Goal: Task Accomplishment & Management: Manage account settings

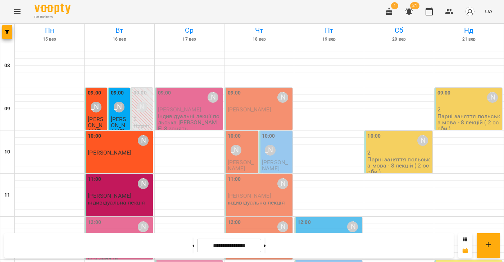
scroll to position [153, 0]
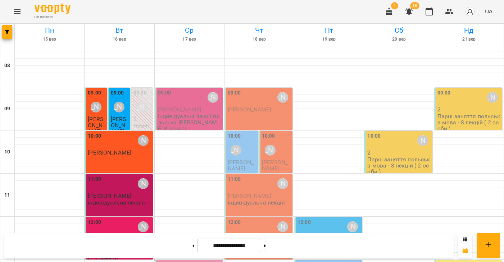
scroll to position [286, 0]
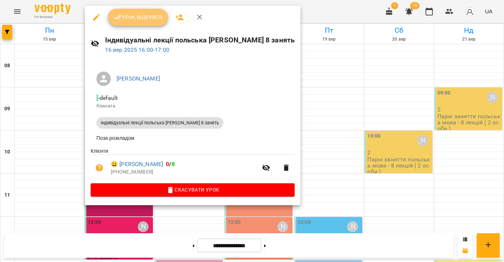
drag, startPoint x: 130, startPoint y: 17, endPoint x: 154, endPoint y: 87, distance: 74.0
click at [130, 17] on span "Урок відбувся" at bounding box center [138, 17] width 49 height 9
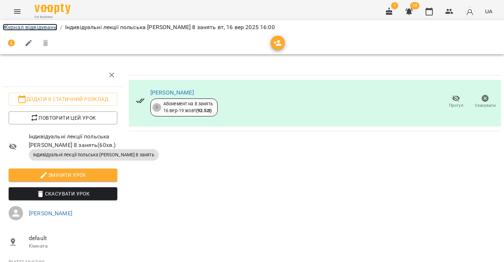
drag, startPoint x: 37, startPoint y: 28, endPoint x: 104, endPoint y: 77, distance: 83.5
click at [37, 28] on link "Журнал відвідувань" at bounding box center [30, 27] width 54 height 7
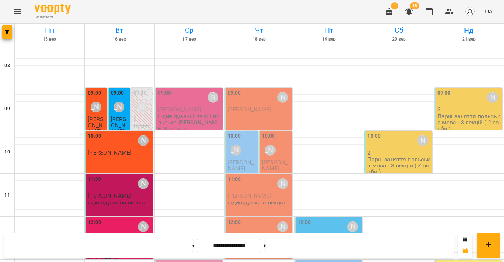
scroll to position [280, 0]
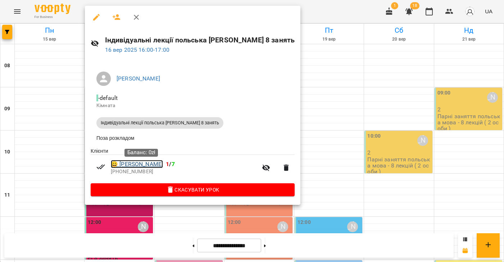
click at [146, 169] on link "😀 Makarchuk Kateryna" at bounding box center [137, 164] width 52 height 9
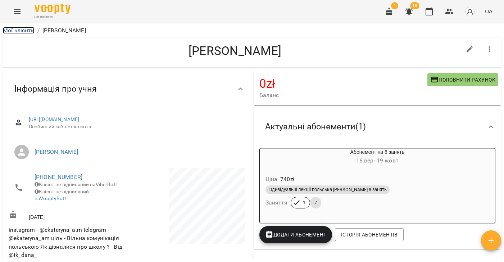
click at [27, 32] on link "Мої клієнти" at bounding box center [19, 30] width 32 height 7
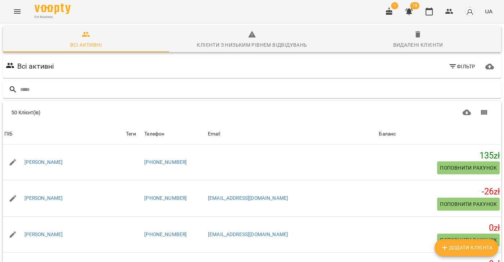
click at [17, 8] on icon "Menu" at bounding box center [17, 11] width 9 height 9
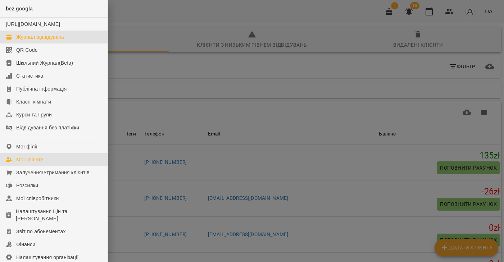
click at [36, 41] on div "Журнал відвідувань" at bounding box center [40, 36] width 48 height 7
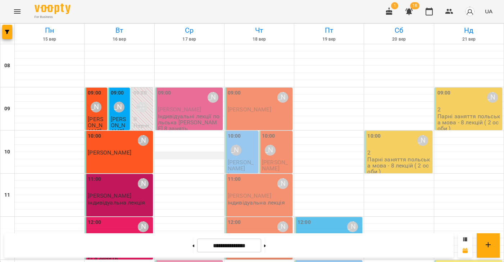
scroll to position [332, 0]
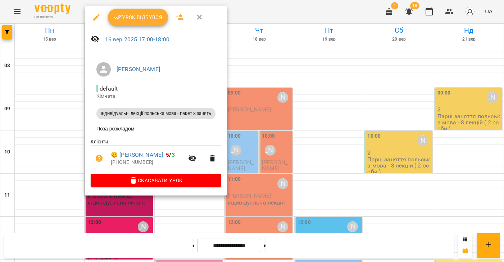
click at [139, 15] on span "Урок відбувся" at bounding box center [138, 17] width 49 height 9
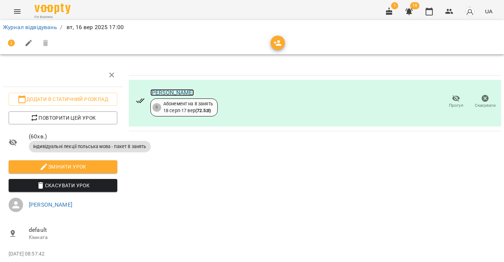
click at [171, 92] on link "[PERSON_NAME]" at bounding box center [171, 92] width 43 height 7
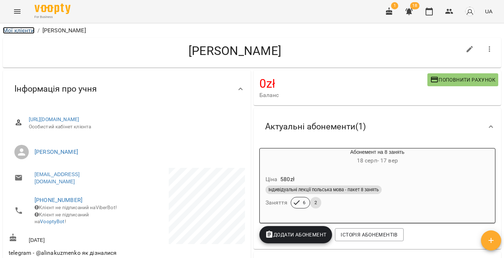
click at [17, 32] on link "Мої клієнти" at bounding box center [19, 30] width 32 height 7
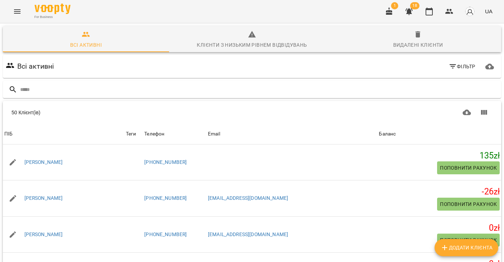
click at [14, 13] on icon "Menu" at bounding box center [17, 11] width 9 height 9
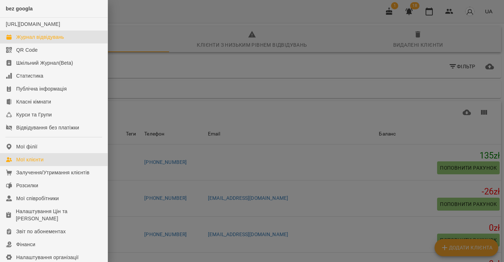
click at [38, 41] on div "Журнал відвідувань" at bounding box center [40, 36] width 48 height 7
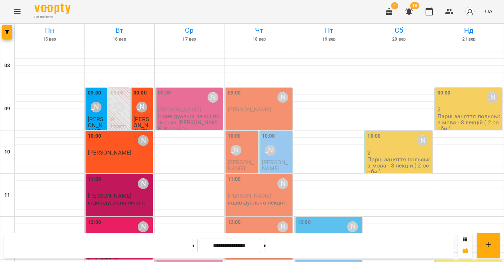
click at [182, 113] on p "[PERSON_NAME]" at bounding box center [189, 109] width 63 height 6
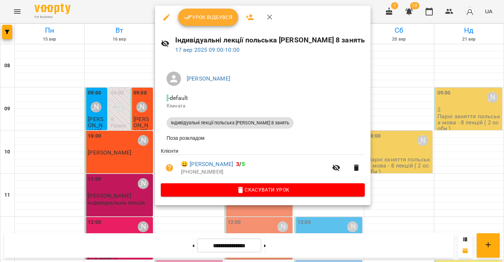
click at [161, 17] on button "button" at bounding box center [166, 17] width 17 height 17
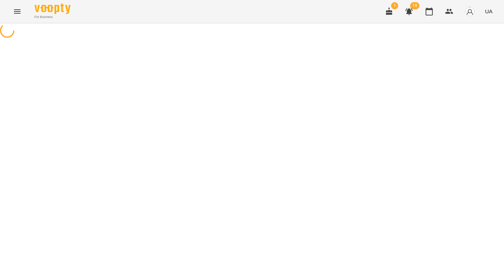
select select "**********"
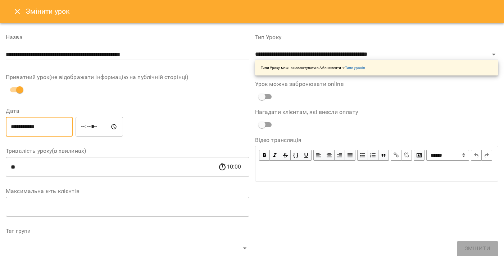
click at [36, 129] on input "**********" at bounding box center [39, 127] width 67 height 20
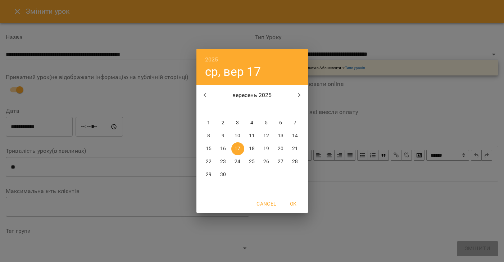
drag, startPoint x: 277, startPoint y: 146, endPoint x: 254, endPoint y: 133, distance: 26.0
click at [277, 146] on p "20" at bounding box center [280, 148] width 6 height 7
type input "**********"
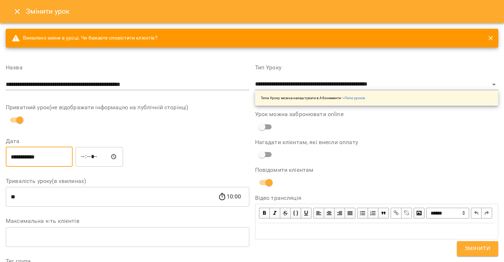
click at [485, 247] on span "Змінити" at bounding box center [477, 248] width 26 height 9
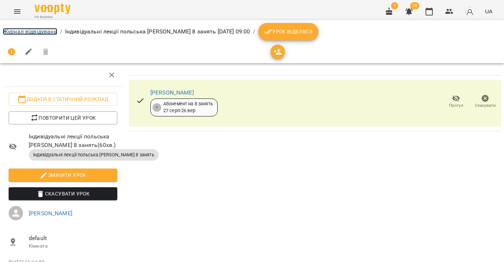
click at [28, 32] on link "Журнал відвідувань" at bounding box center [30, 31] width 54 height 7
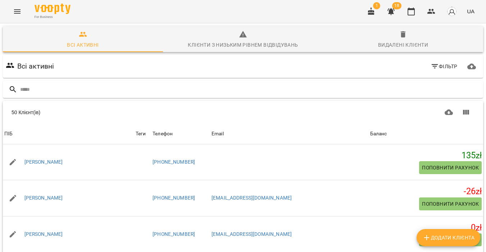
click at [18, 10] on icon "Menu" at bounding box center [17, 11] width 9 height 9
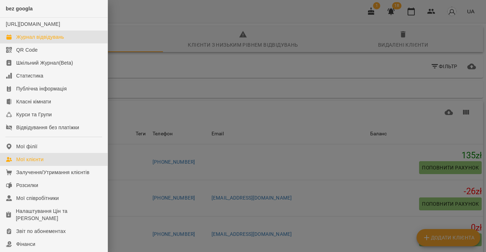
click at [27, 41] on div "Журнал відвідувань" at bounding box center [40, 36] width 48 height 7
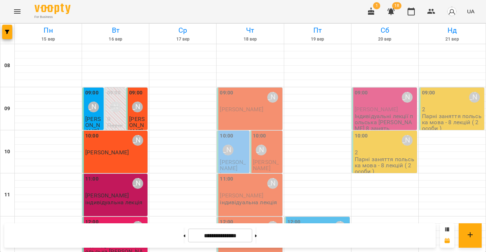
click at [369, 9] on icon "button" at bounding box center [371, 11] width 9 height 9
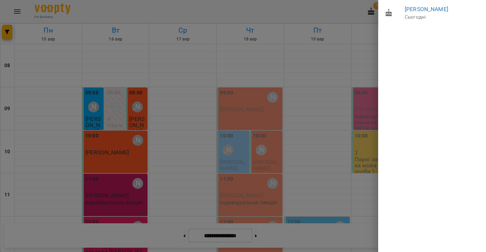
click at [344, 9] on div at bounding box center [243, 126] width 486 height 252
